Goal: Transaction & Acquisition: Purchase product/service

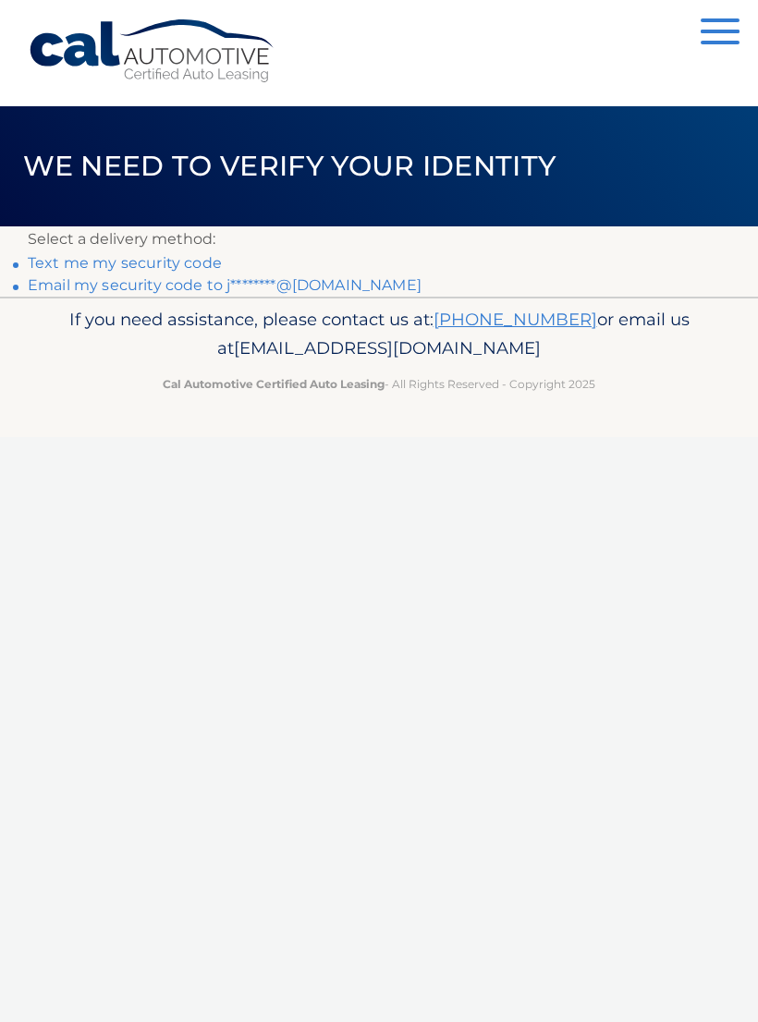
click at [47, 260] on link "Text me my security code" at bounding box center [125, 263] width 194 height 18
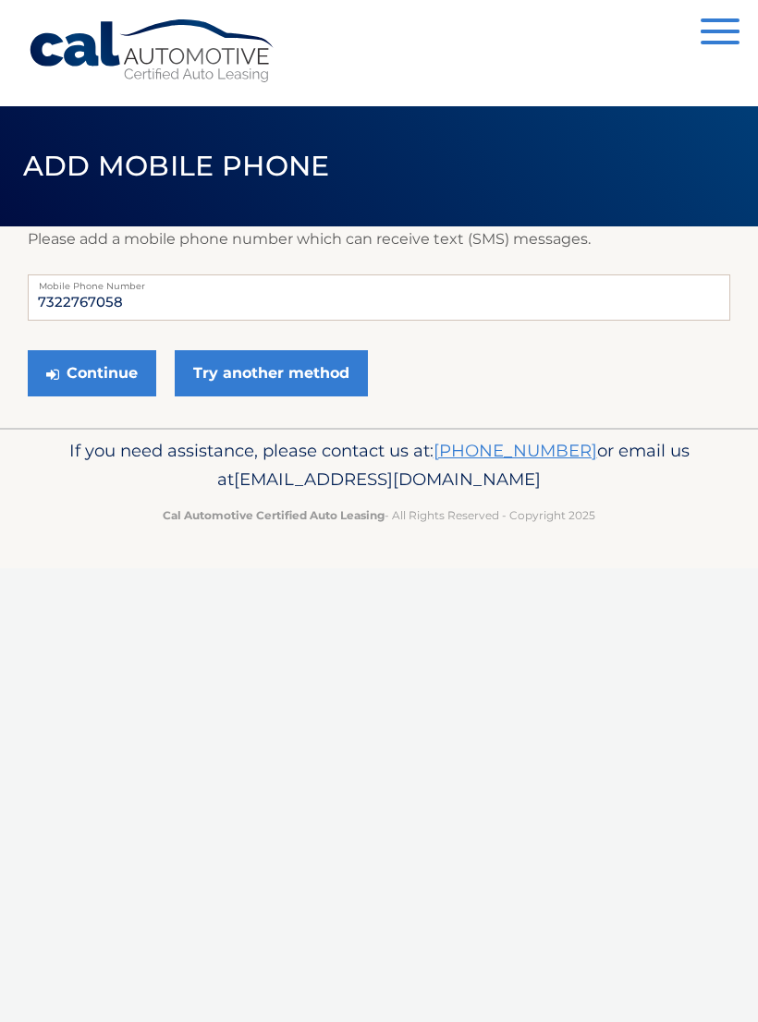
click at [221, 368] on link "Try another method" at bounding box center [271, 373] width 193 height 46
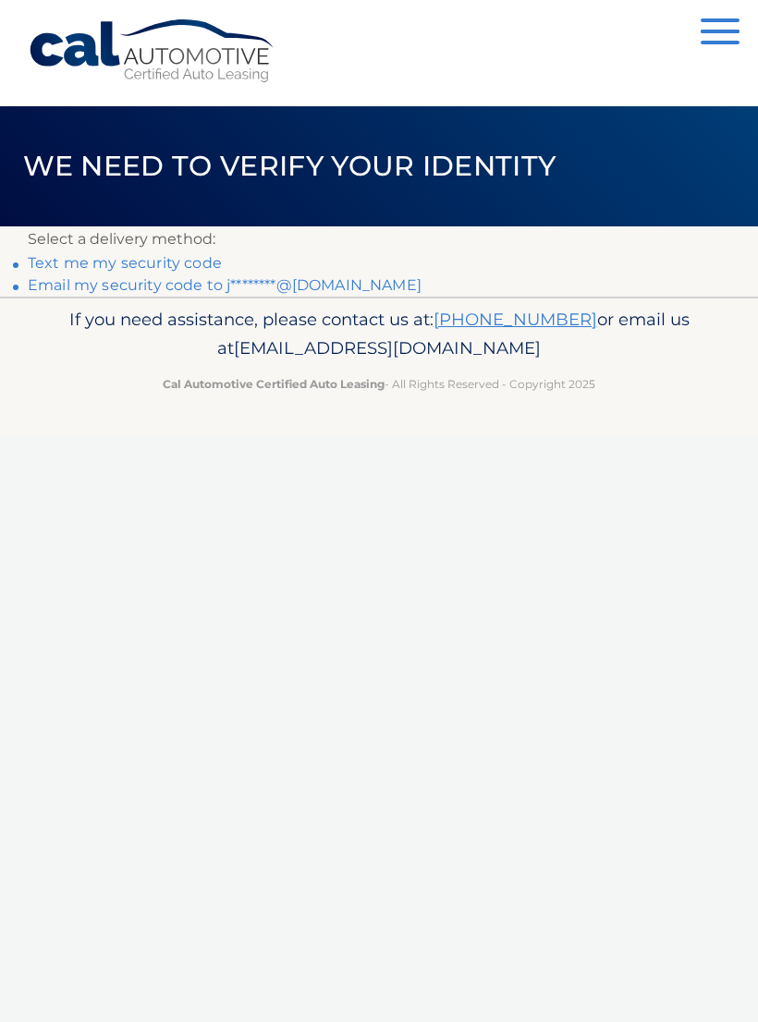
click at [57, 294] on link "Email my security code to j********@[DOMAIN_NAME]" at bounding box center [225, 285] width 394 height 18
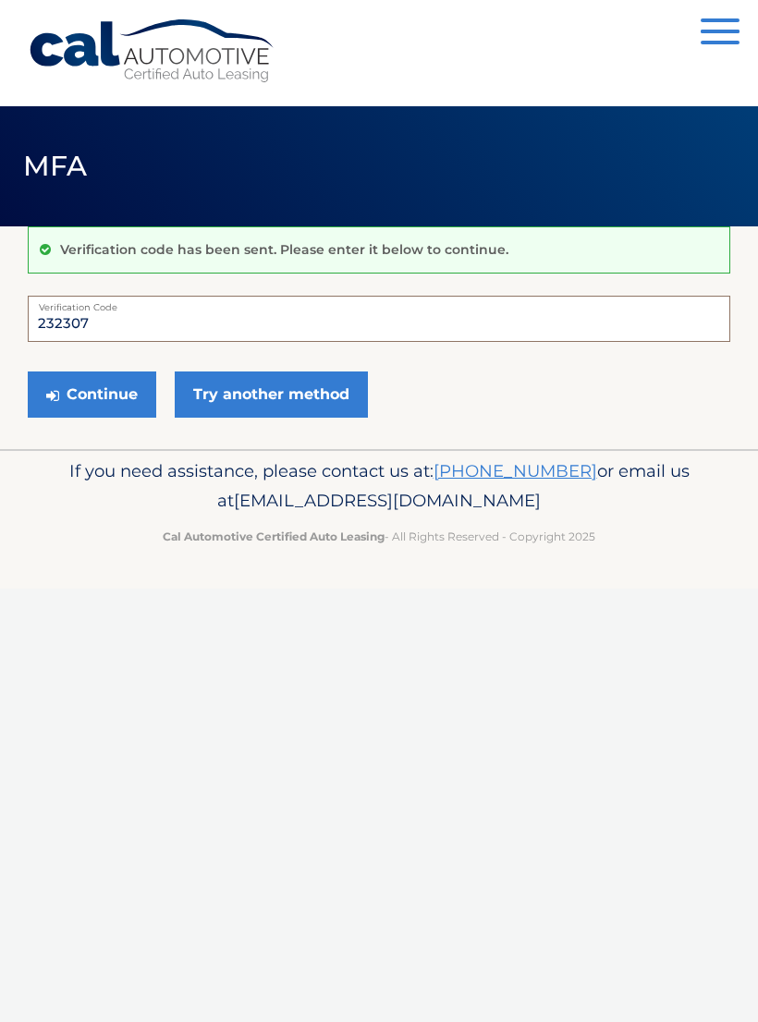
type input "232307"
click at [91, 394] on button "Continue" at bounding box center [92, 394] width 128 height 46
click at [64, 387] on button "Continue" at bounding box center [92, 394] width 128 height 46
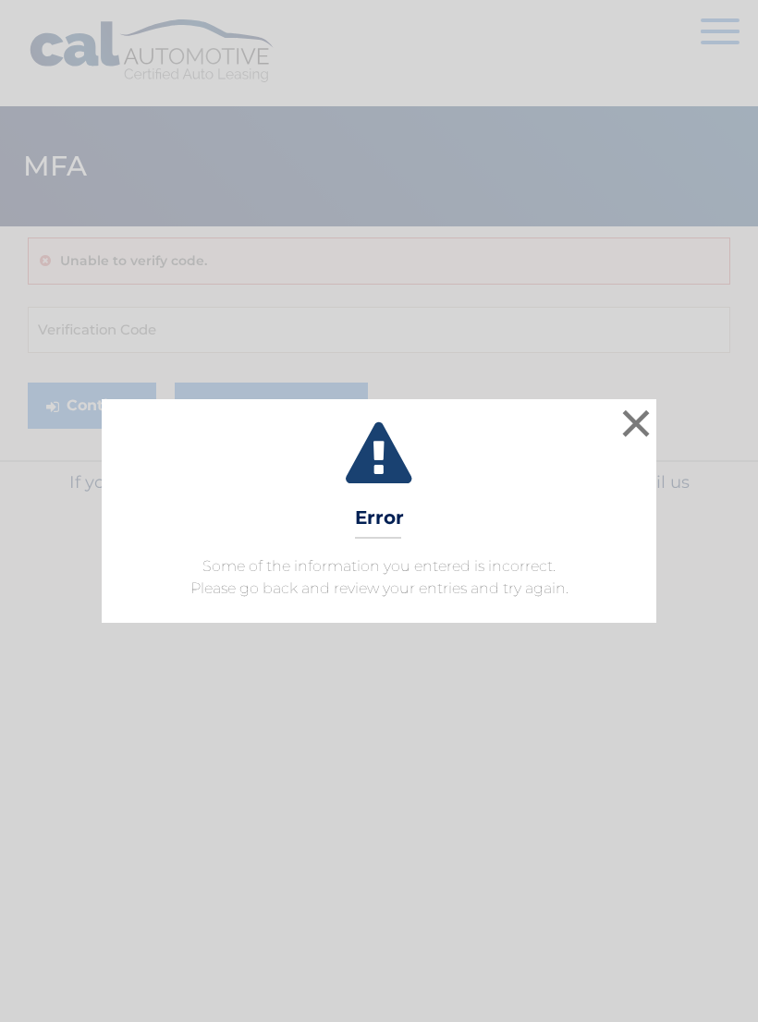
click at [646, 416] on button "×" at bounding box center [635, 423] width 37 height 37
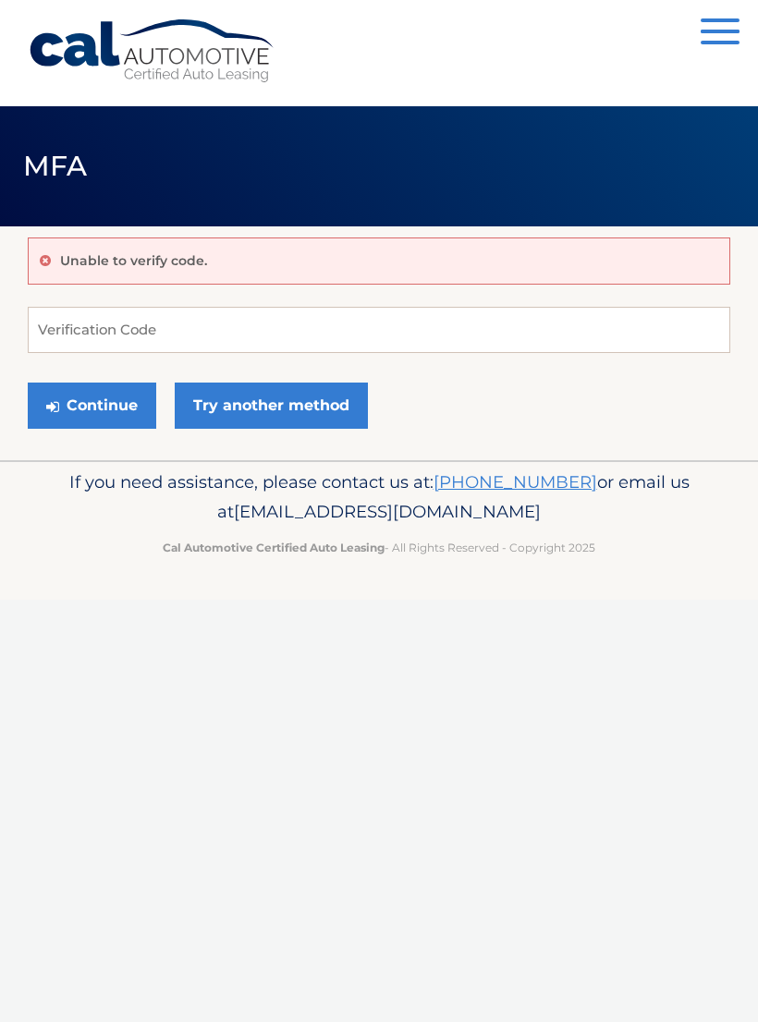
click at [76, 407] on button "Continue" at bounding box center [92, 405] width 128 height 46
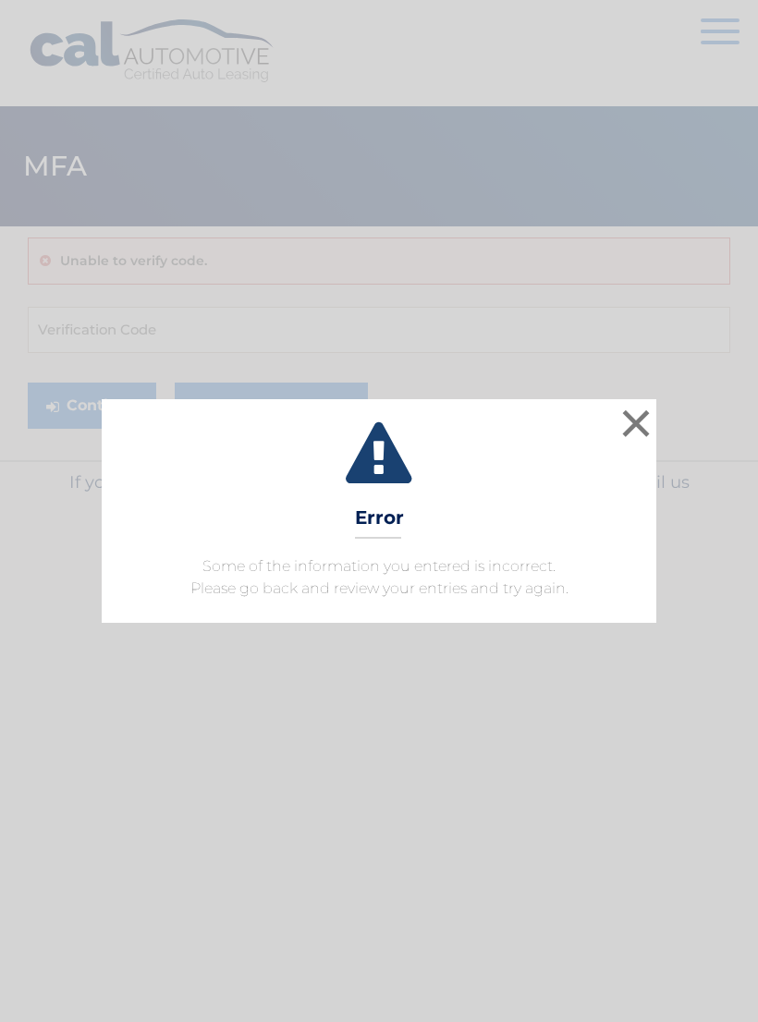
click at [642, 425] on button "×" at bounding box center [635, 423] width 37 height 37
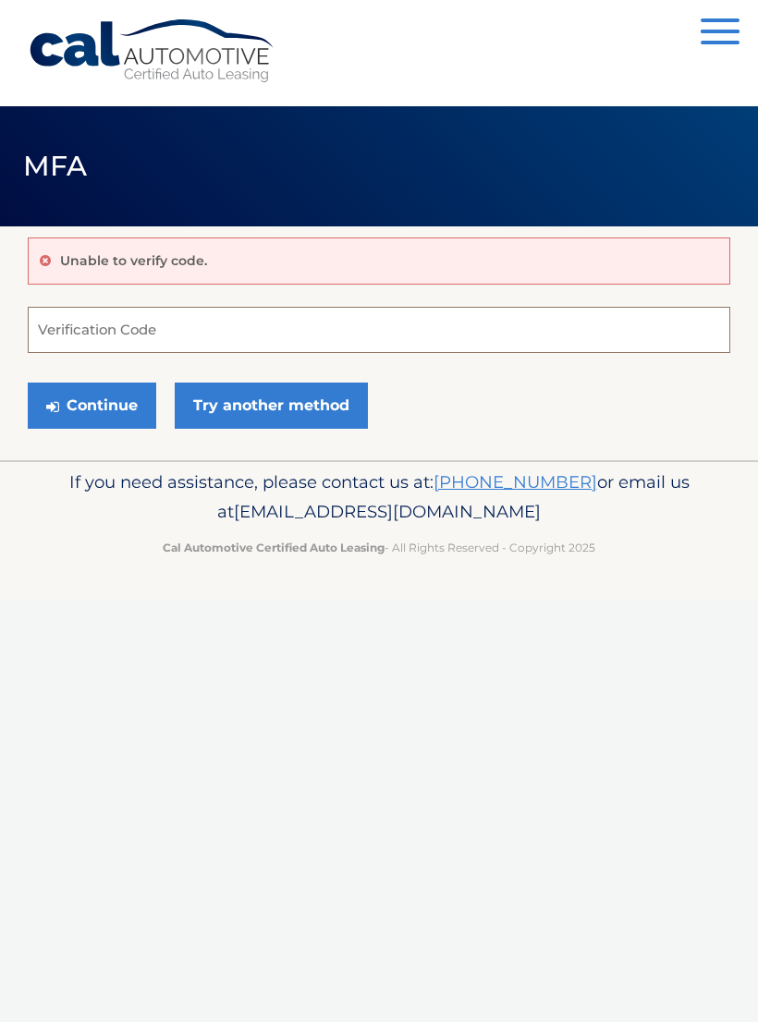
click at [77, 326] on input "Verification Code" at bounding box center [379, 330] width 702 height 46
type input "232307"
click at [79, 415] on button "Continue" at bounding box center [92, 405] width 128 height 46
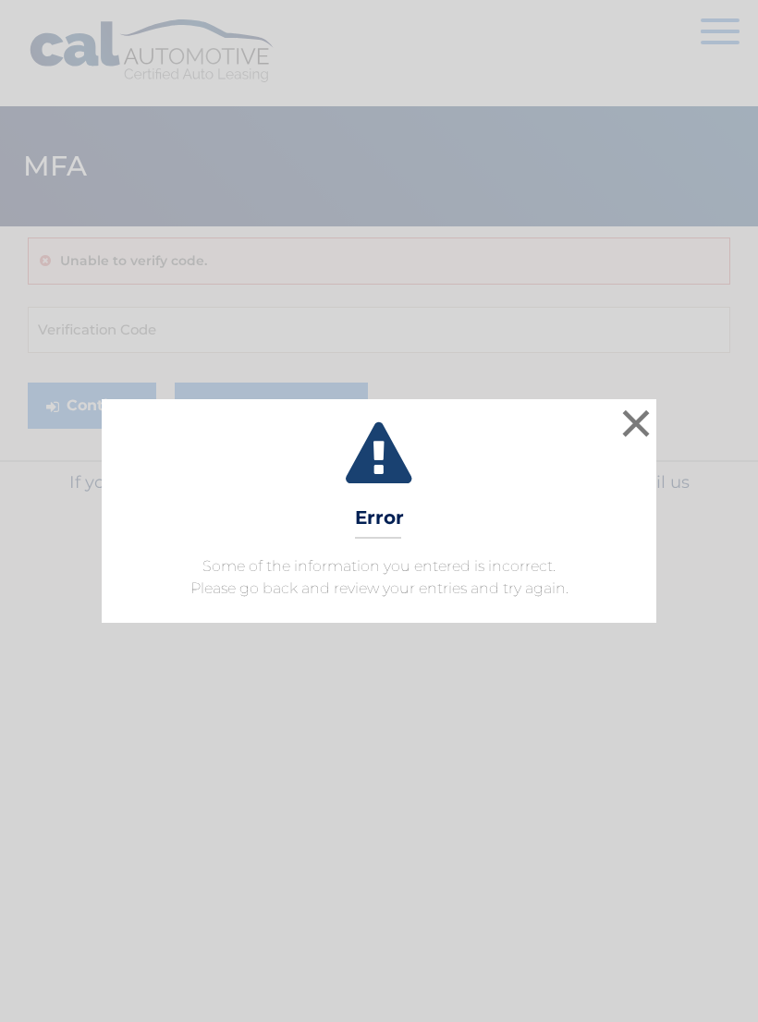
click at [641, 434] on button "×" at bounding box center [635, 423] width 37 height 37
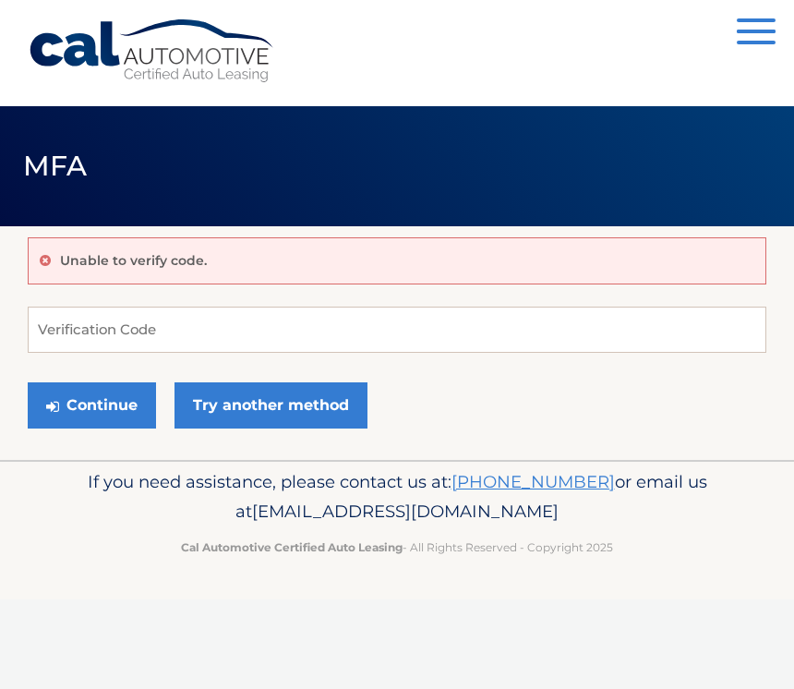
click at [333, 407] on link "Try another method" at bounding box center [271, 405] width 193 height 46
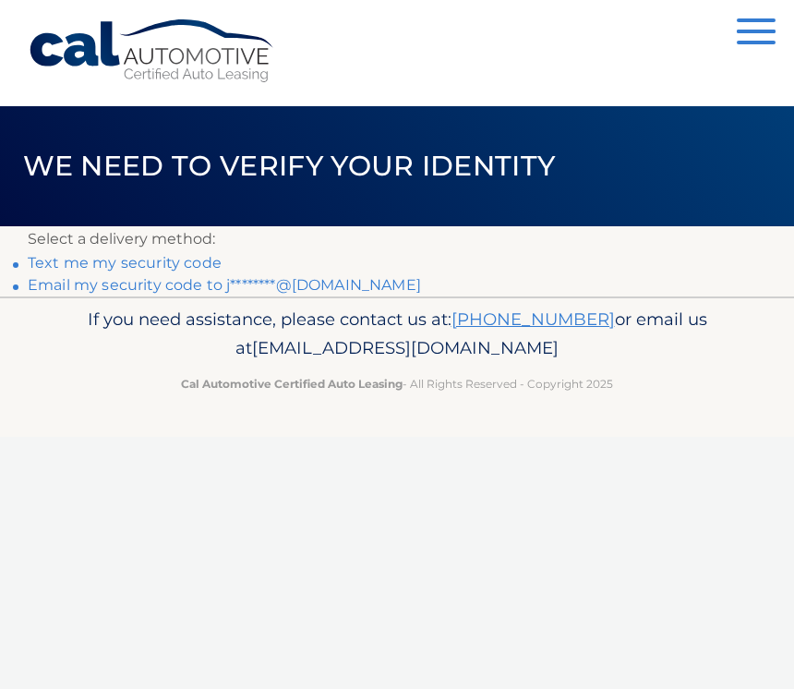
click at [351, 283] on link "Email my security code to j********@gmail.com" at bounding box center [225, 285] width 394 height 18
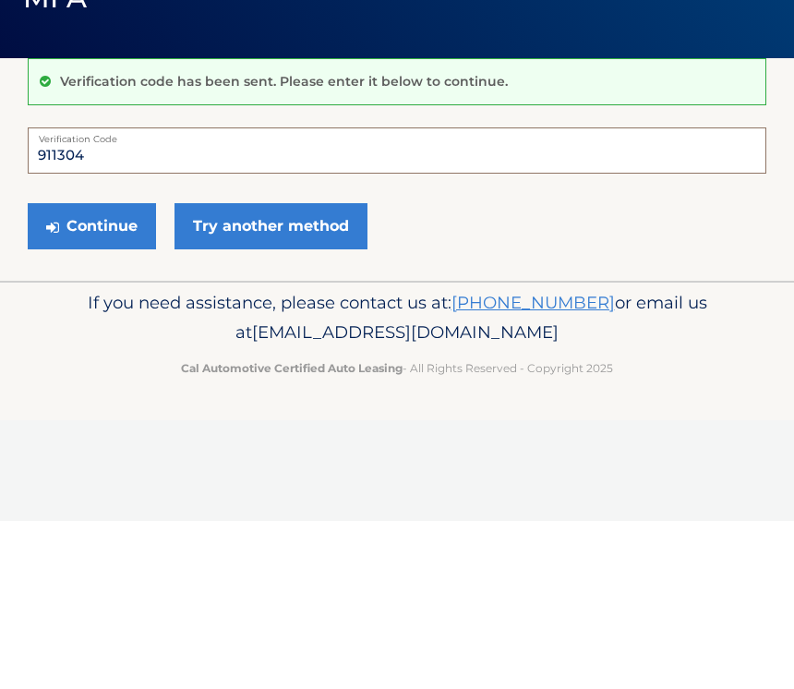
type input "911304"
click at [115, 371] on button "Continue" at bounding box center [92, 394] width 128 height 46
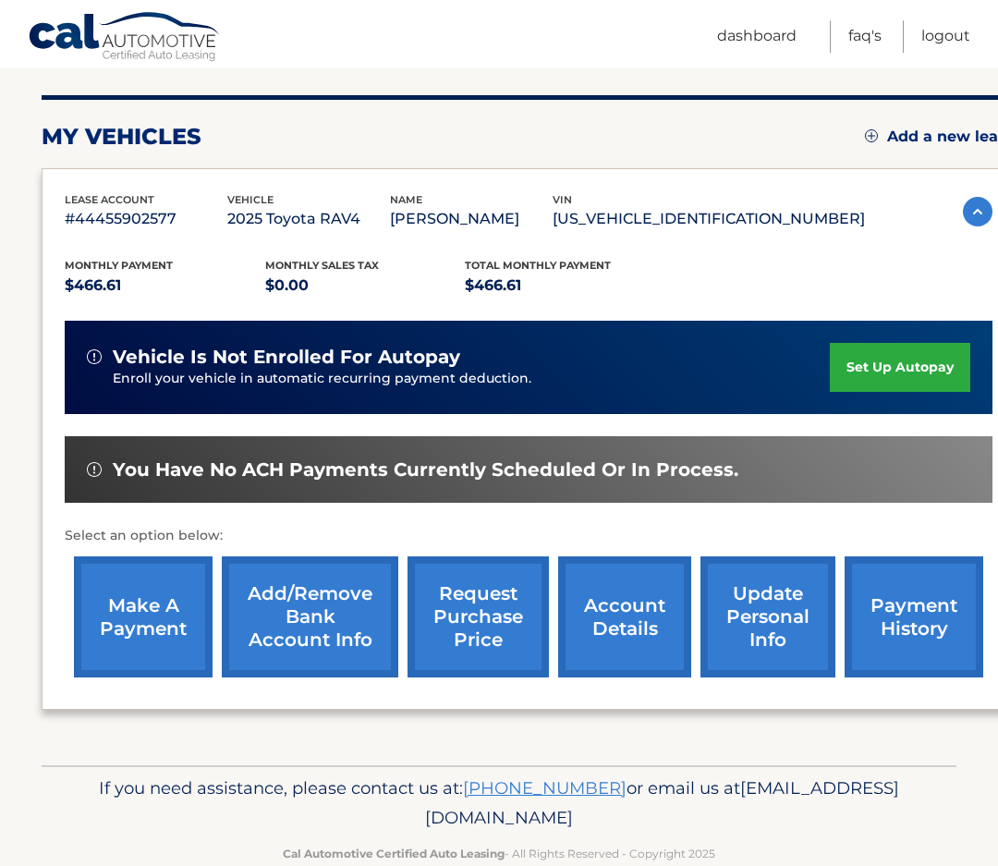
scroll to position [213, 0]
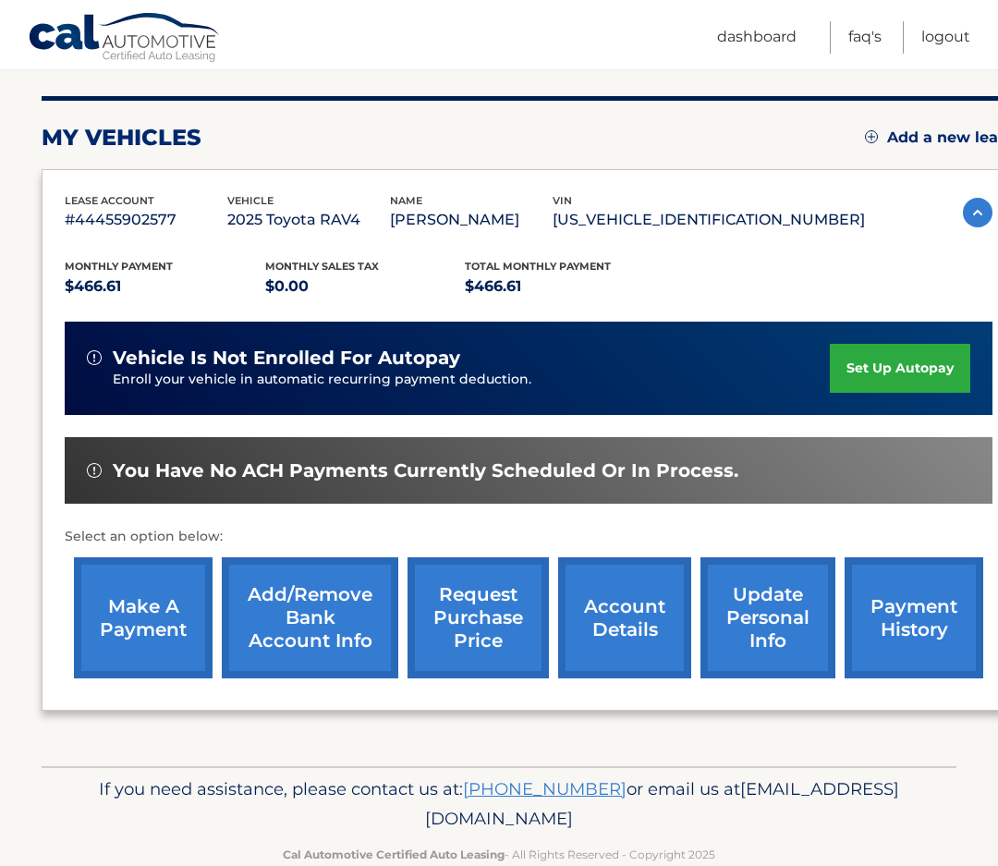
click at [155, 612] on link "make a payment" at bounding box center [143, 617] width 139 height 121
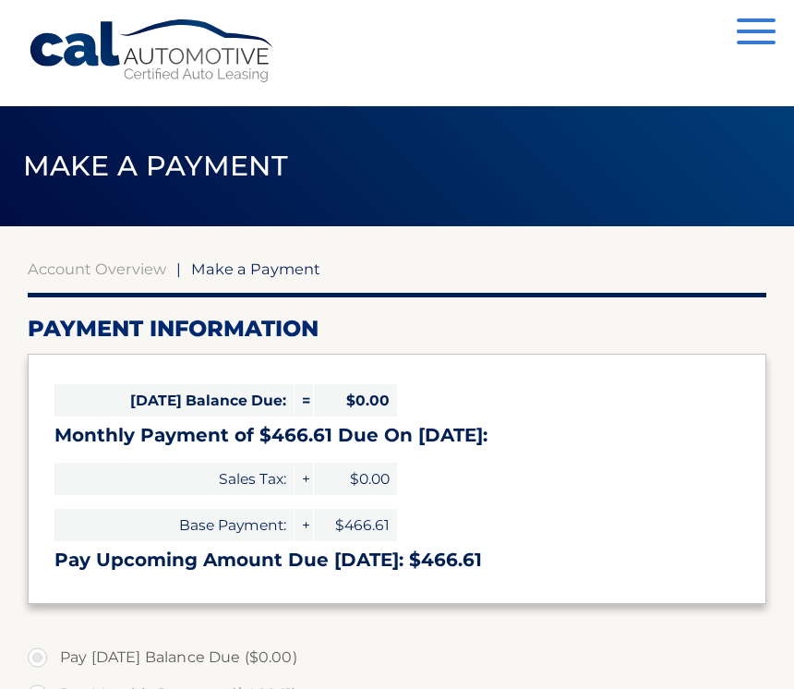
select select "NjA4ODk0NzAtNWRmNi00ZThmLWExZjgtOTA1YjQzY2E3Njhk"
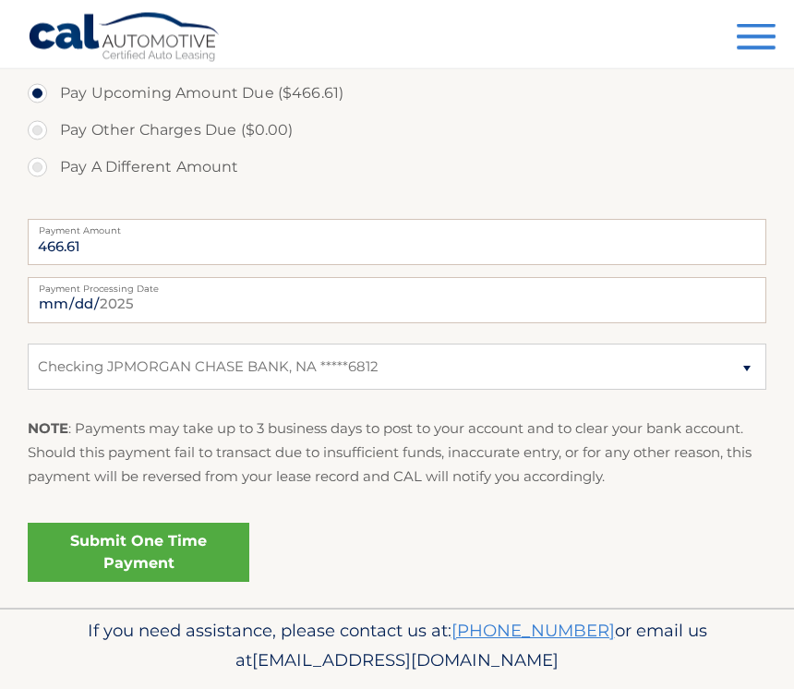
scroll to position [638, 0]
click at [203, 554] on link "Submit One Time Payment" at bounding box center [139, 552] width 222 height 59
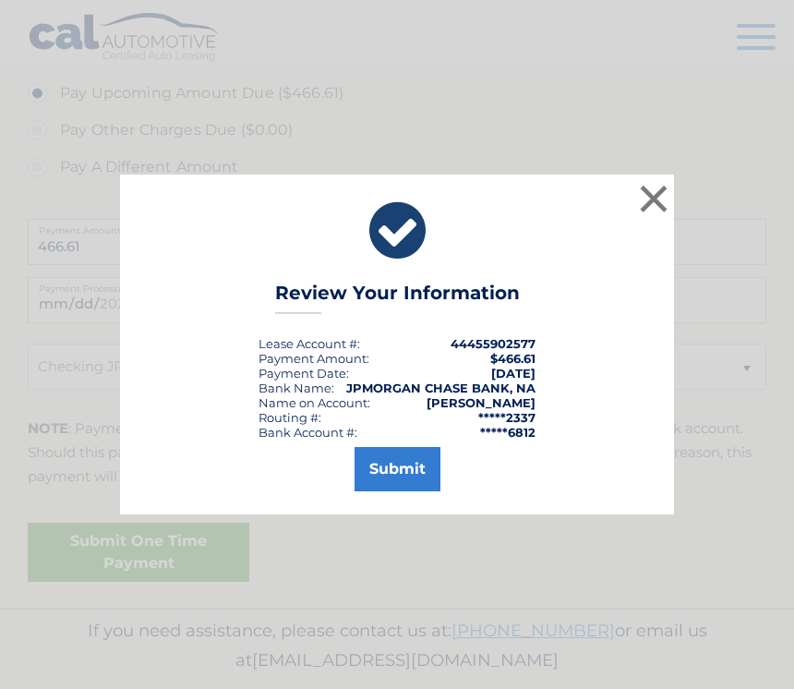
click at [410, 483] on button "Submit" at bounding box center [398, 469] width 86 height 44
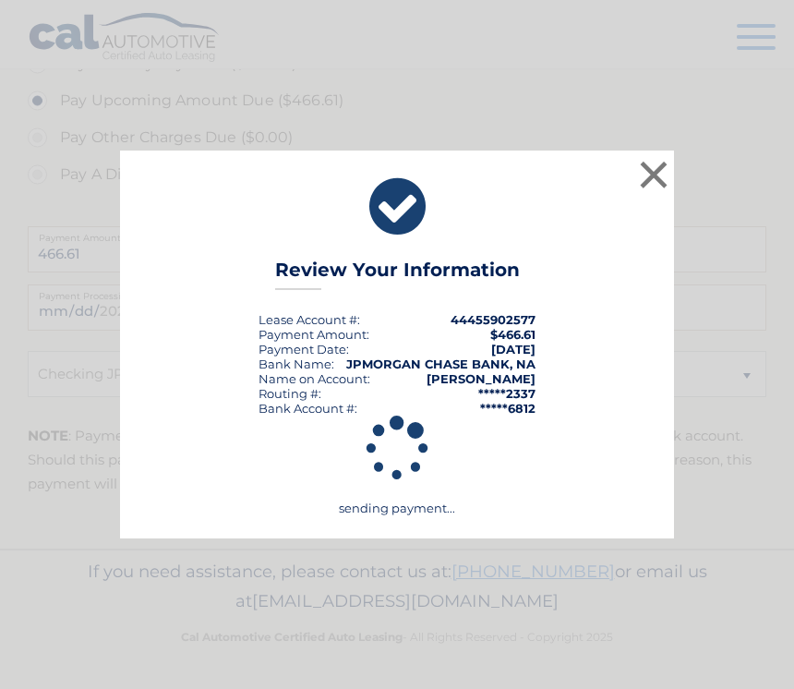
scroll to position [598, 0]
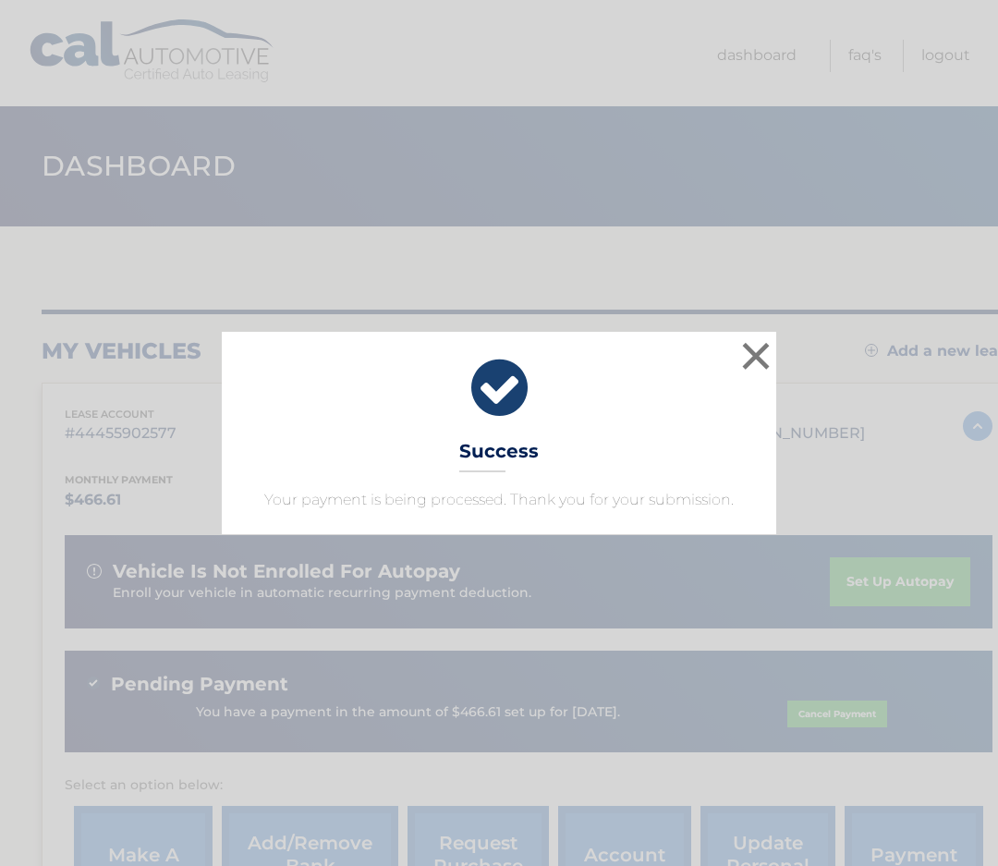
click at [747, 367] on button "×" at bounding box center [755, 355] width 37 height 37
